Goal: Task Accomplishment & Management: Manage account settings

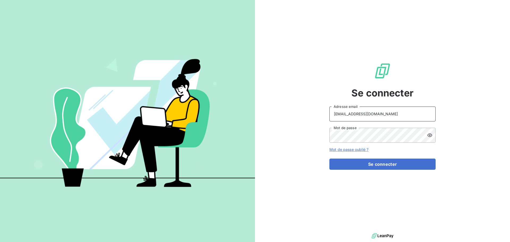
click at [389, 114] on input "[EMAIL_ADDRESS][DOMAIN_NAME]" at bounding box center [383, 114] width 106 height 15
type input "[EMAIL_ADDRESS][DOMAIN_NAME]"
click at [374, 161] on button "Se connecter" at bounding box center [383, 164] width 106 height 11
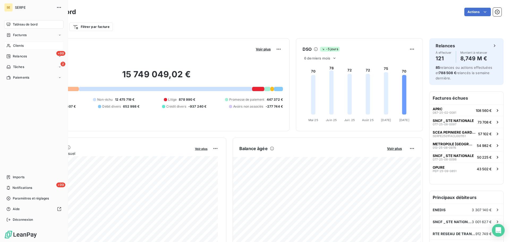
click at [23, 48] on span "Clients" at bounding box center [18, 45] width 11 height 5
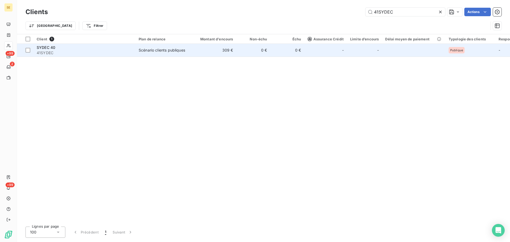
type input "41SYDEC"
click at [181, 53] on td "Scénario clients publiques" at bounding box center [163, 50] width 55 height 13
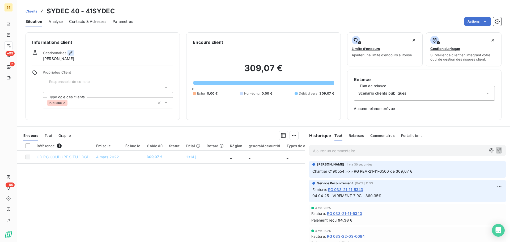
click at [70, 52] on icon "button" at bounding box center [70, 52] width 5 height 5
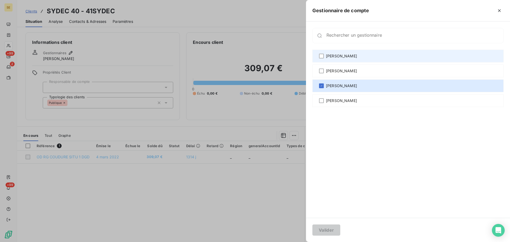
click at [378, 56] on div "[PERSON_NAME]" at bounding box center [408, 56] width 191 height 13
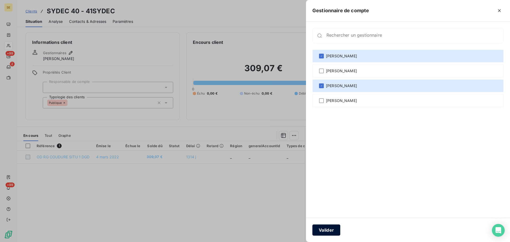
click at [328, 228] on button "Valider" at bounding box center [327, 230] width 28 height 11
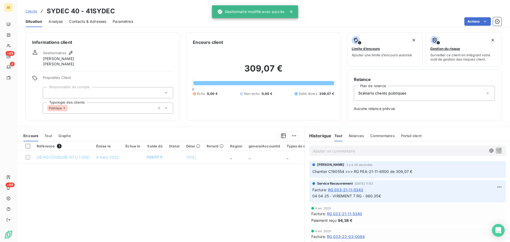
scroll to position [71, 0]
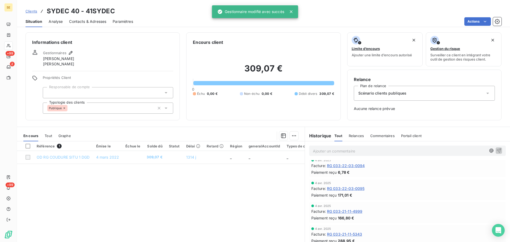
click at [84, 22] on span "Contacts & Adresses" at bounding box center [87, 21] width 37 height 5
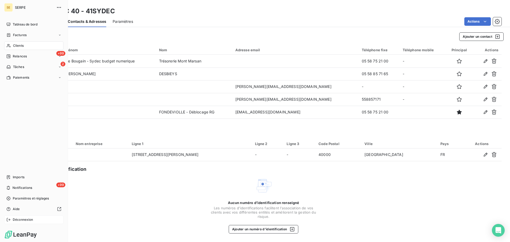
click at [29, 218] on span "Déconnexion" at bounding box center [23, 219] width 20 height 5
